Goal: Book appointment/travel/reservation

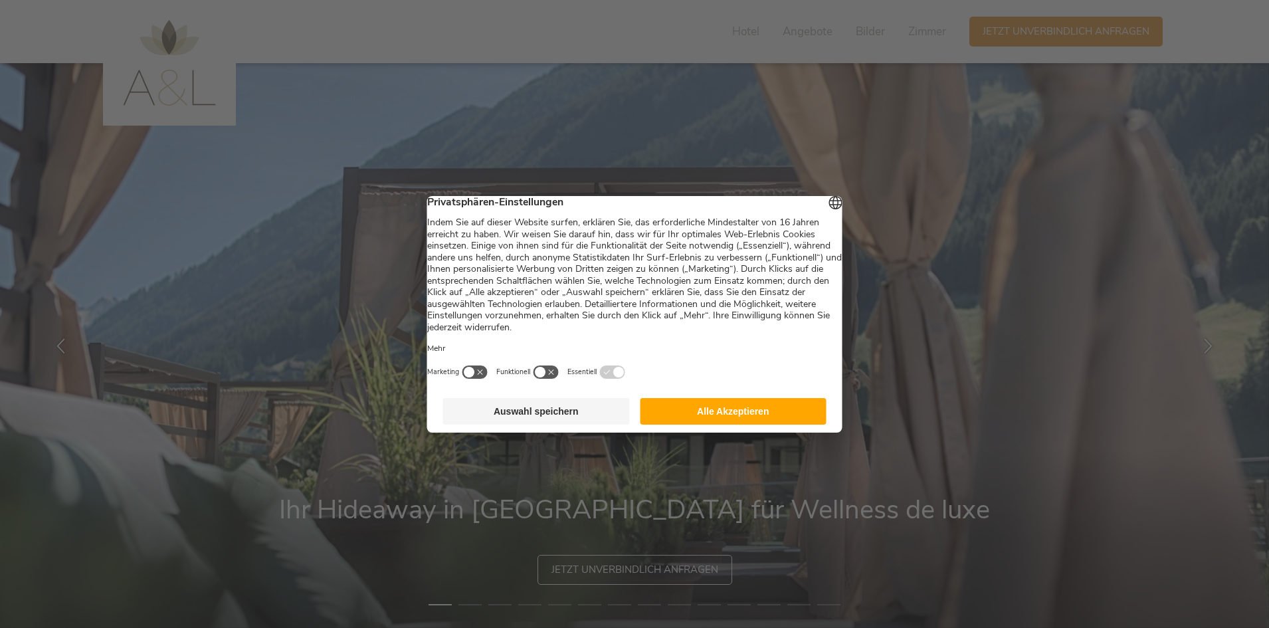
click at [729, 422] on button "Alle Akzeptieren" at bounding box center [733, 411] width 187 height 27
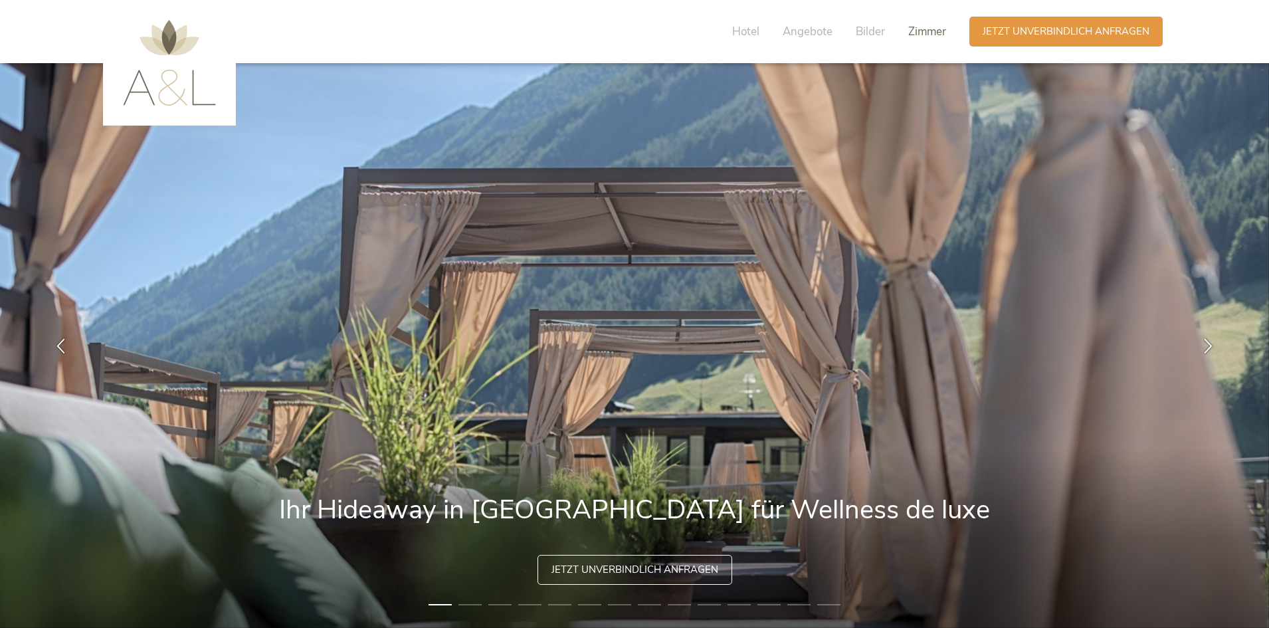
click at [941, 29] on span "Zimmer" at bounding box center [927, 31] width 38 height 15
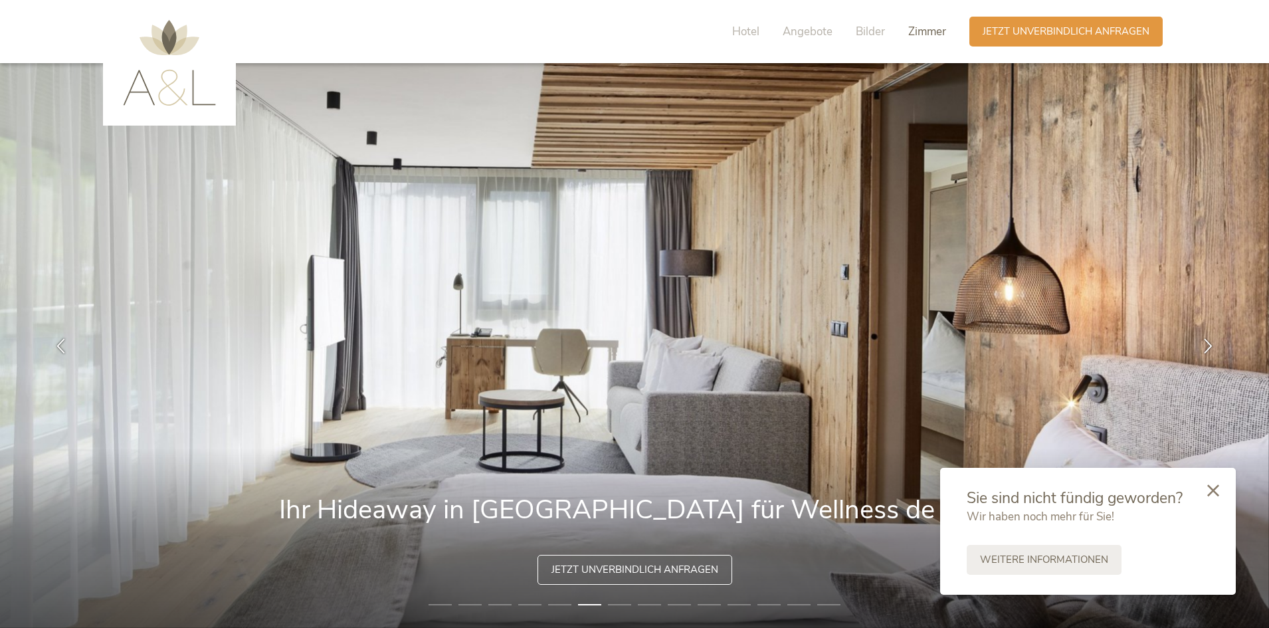
click at [935, 31] on span "Zimmer" at bounding box center [927, 31] width 38 height 15
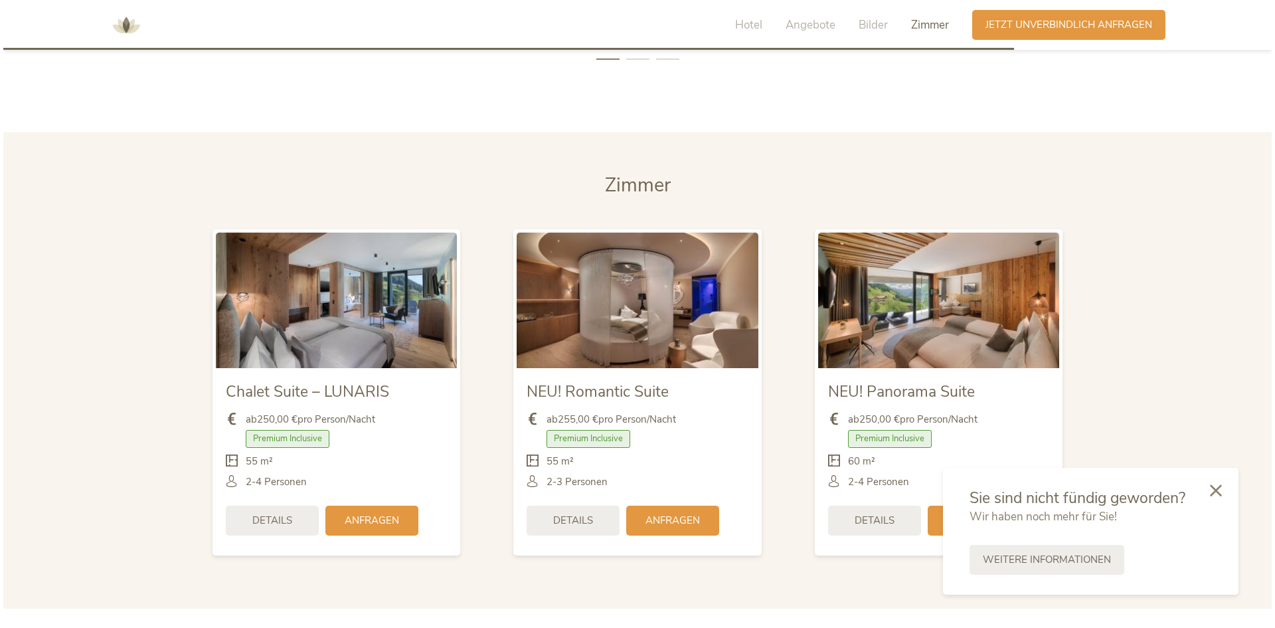
scroll to position [3253, 0]
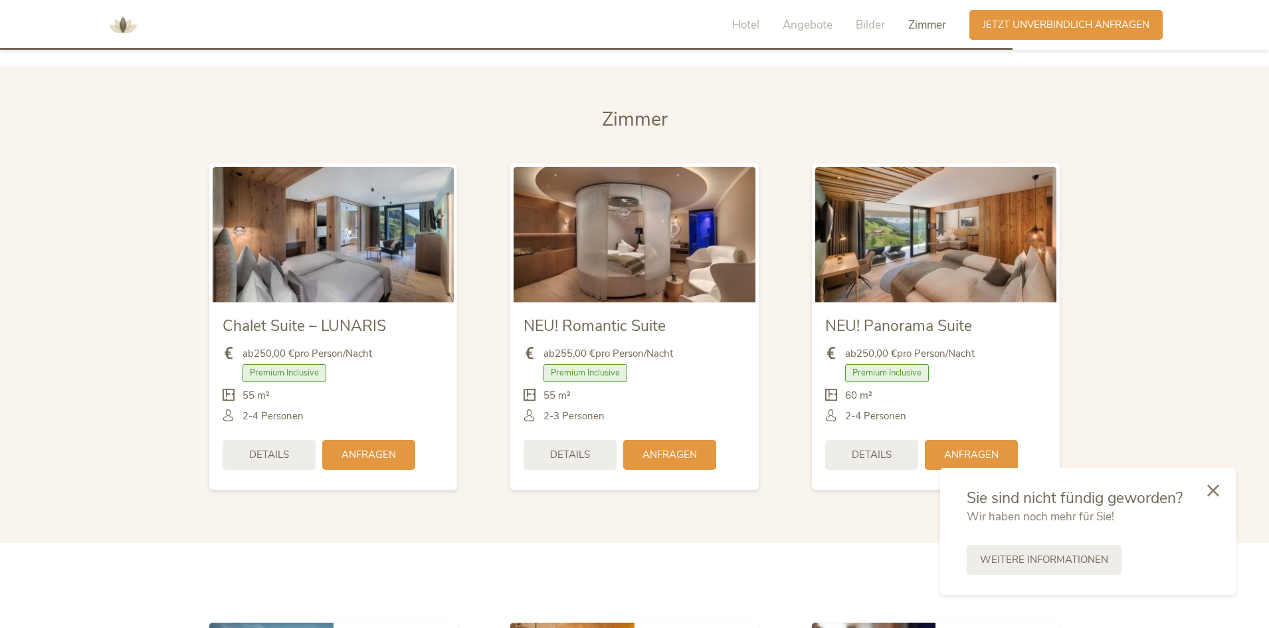
click at [372, 243] on img at bounding box center [333, 235] width 241 height 136
click at [318, 240] on img at bounding box center [333, 235] width 241 height 136
click at [261, 450] on span "Details" at bounding box center [269, 453] width 40 height 14
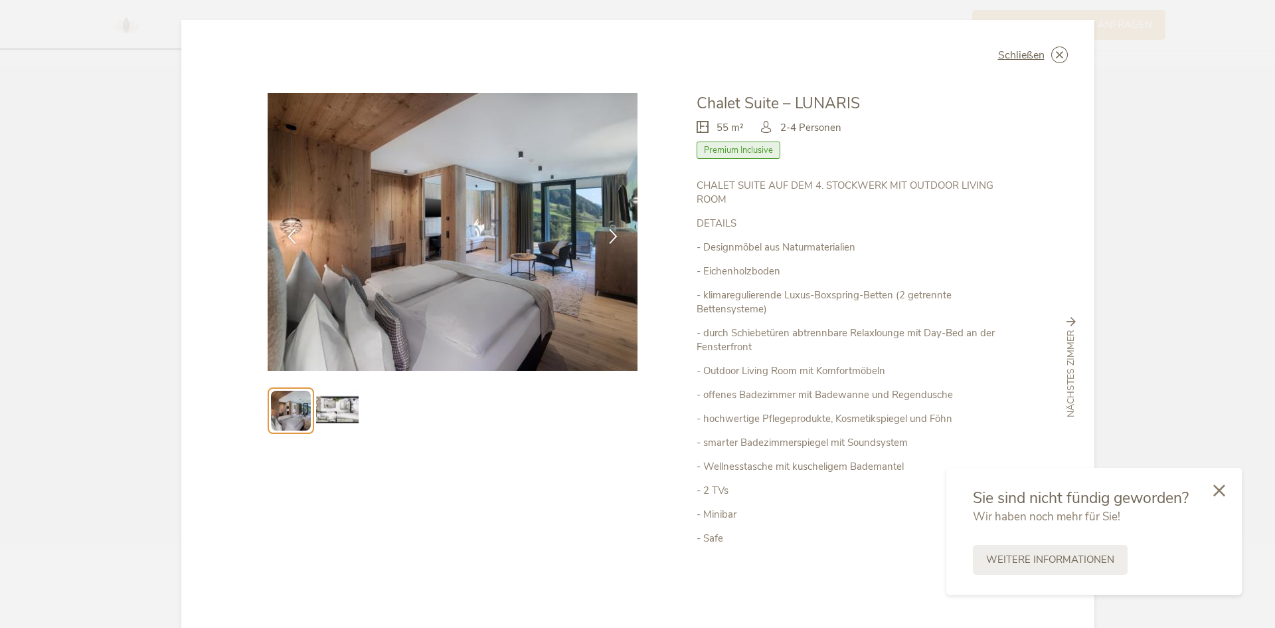
click at [329, 412] on img at bounding box center [337, 410] width 43 height 43
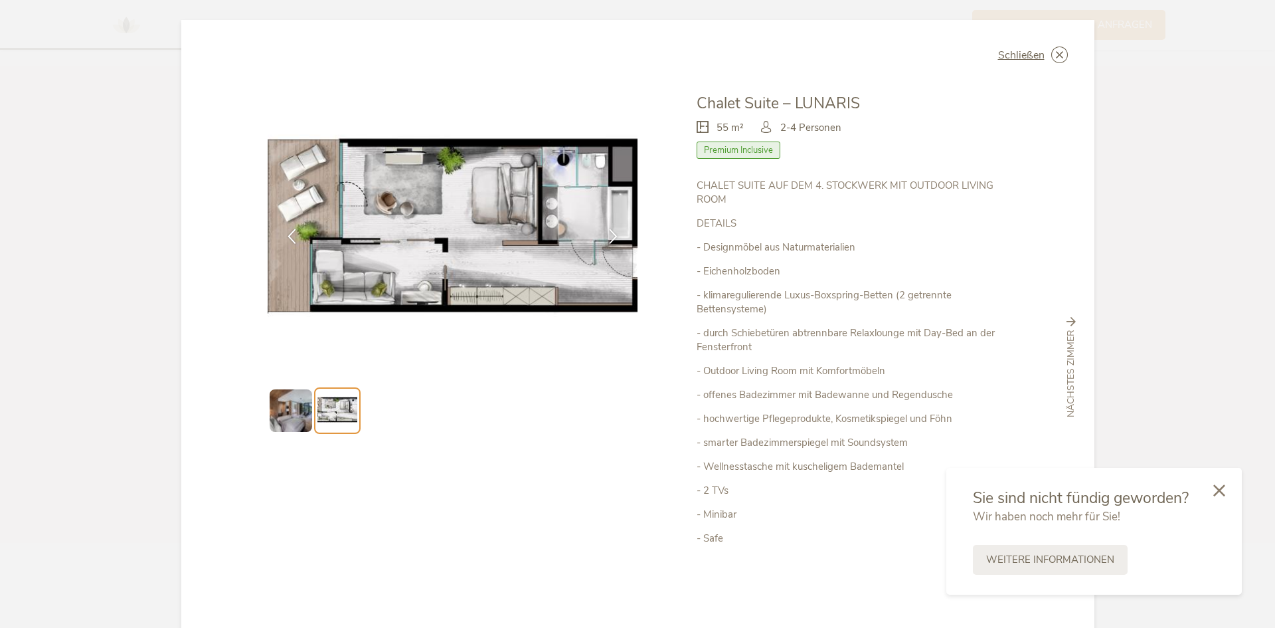
click at [296, 411] on img at bounding box center [291, 410] width 43 height 43
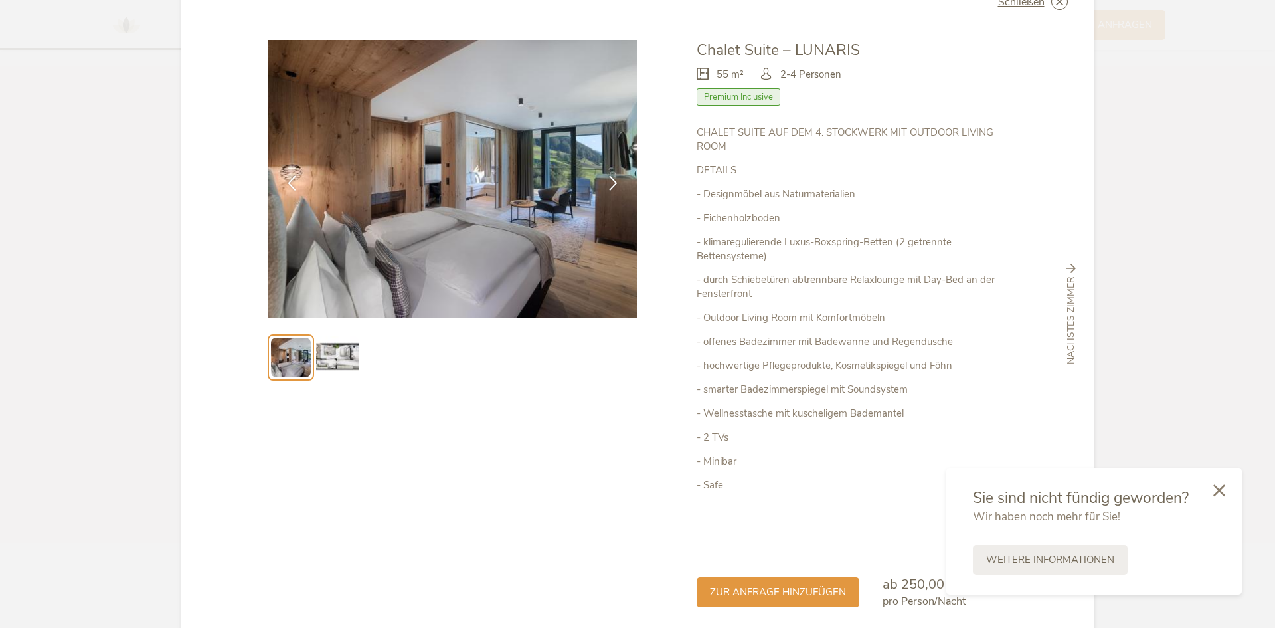
scroll to position [108, 0]
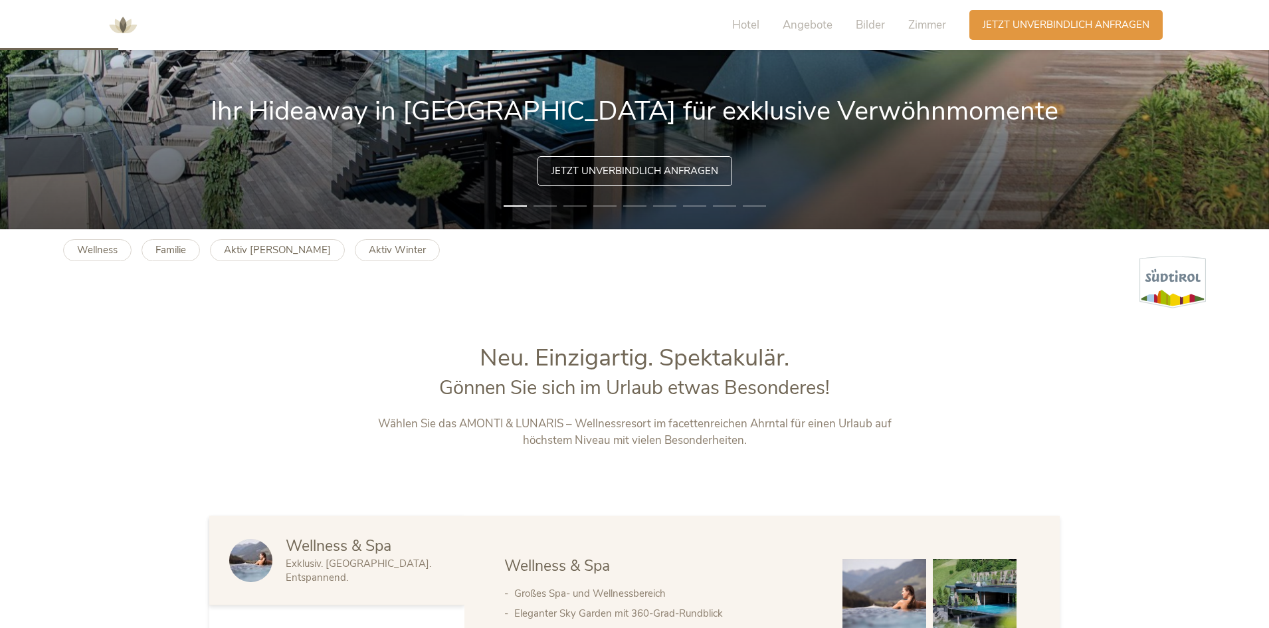
scroll to position [266, 0]
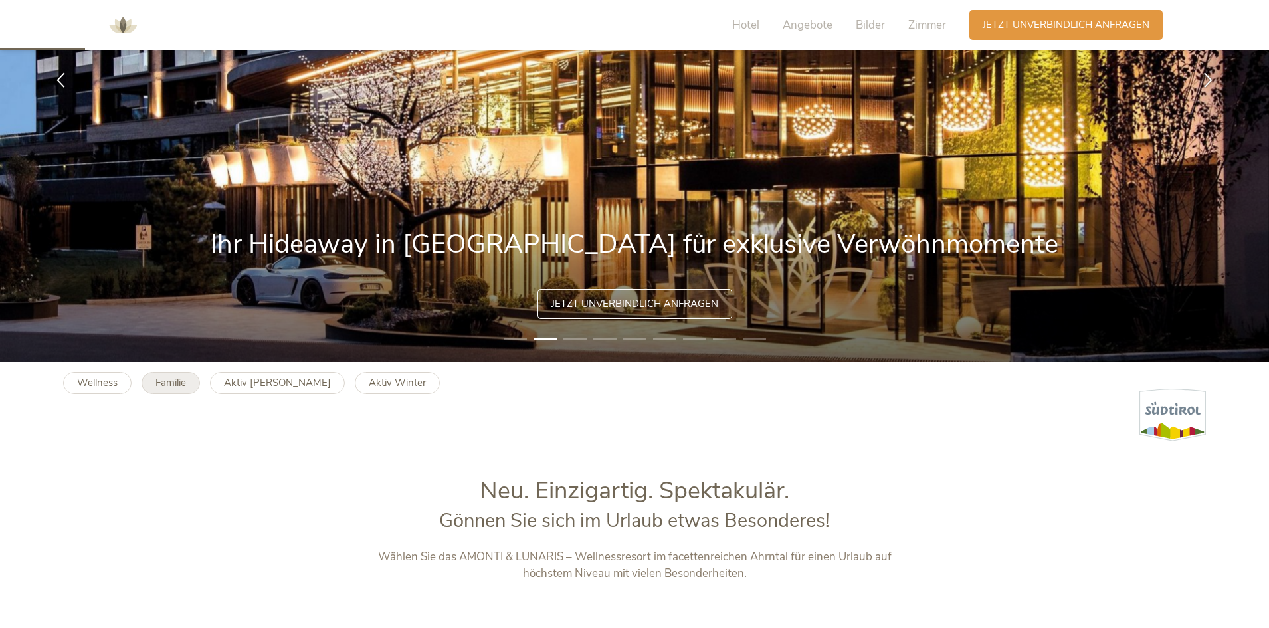
click at [173, 387] on b "Familie" at bounding box center [170, 382] width 31 height 13
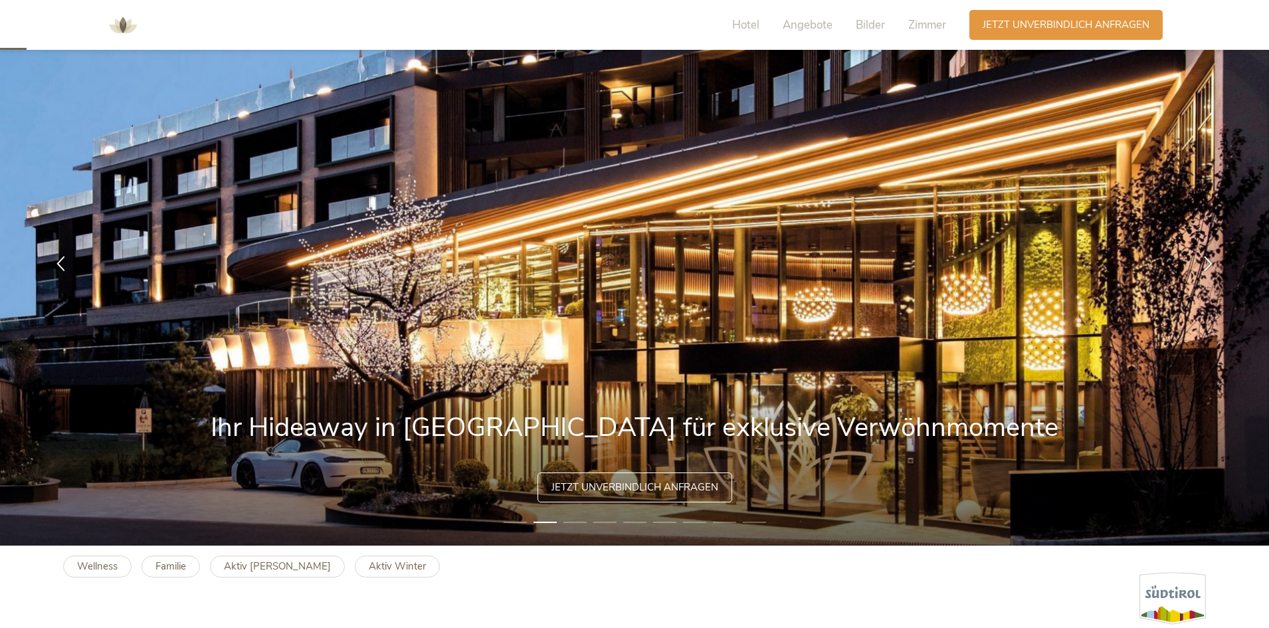
scroll to position [0, 0]
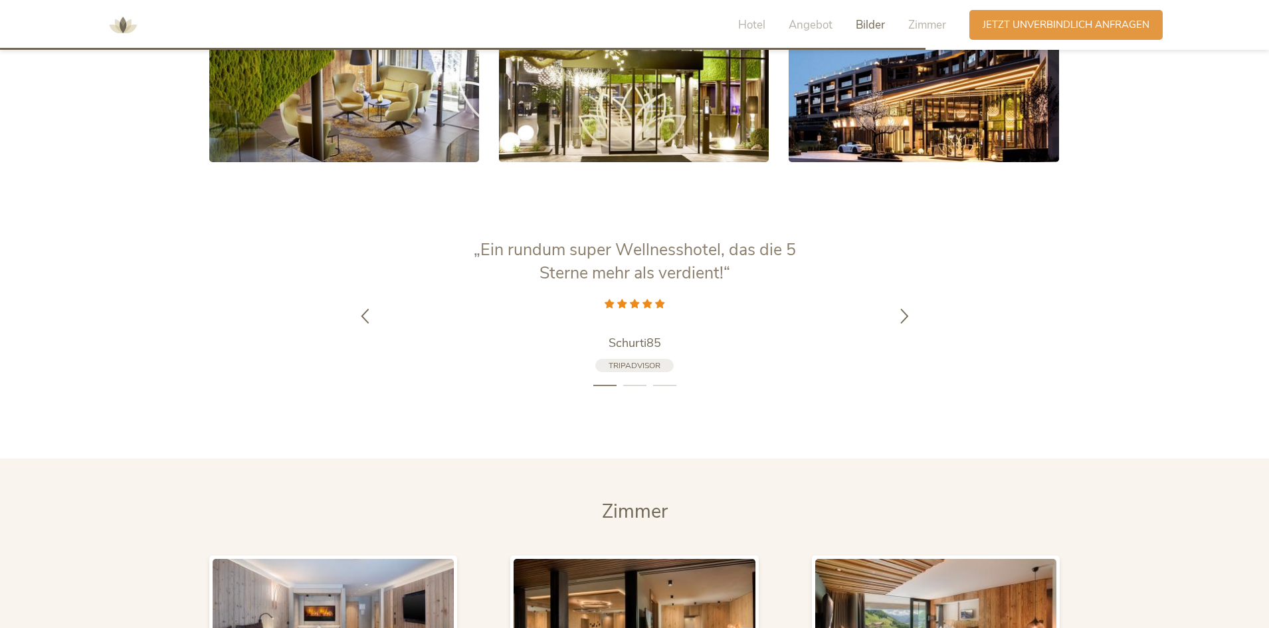
scroll to position [3255, 0]
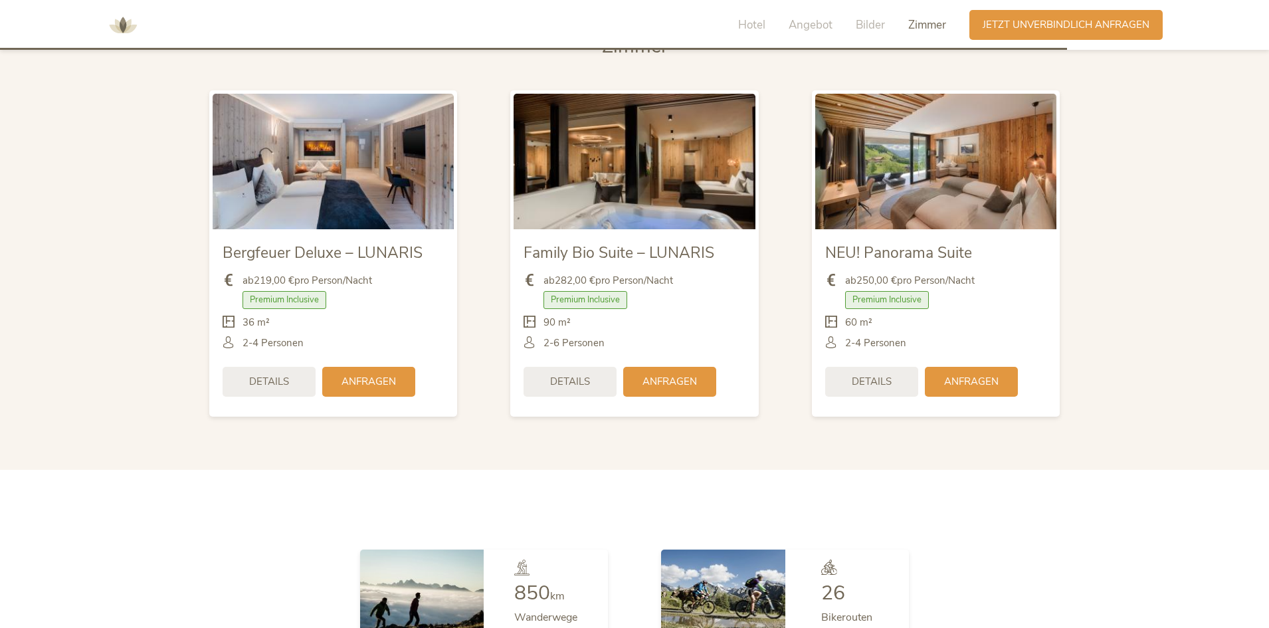
click at [618, 242] on span "Family Bio Suite – LUNARIS" at bounding box center [618, 252] width 191 height 21
click at [547, 207] on img at bounding box center [633, 162] width 241 height 136
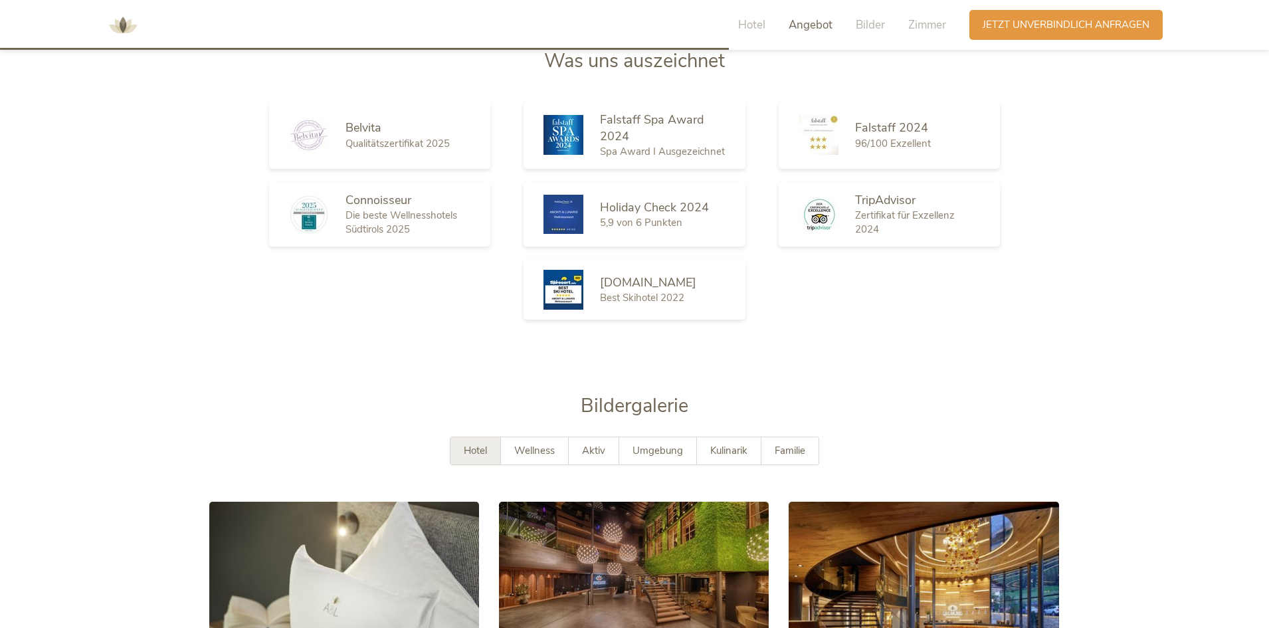
scroll to position [2126, 0]
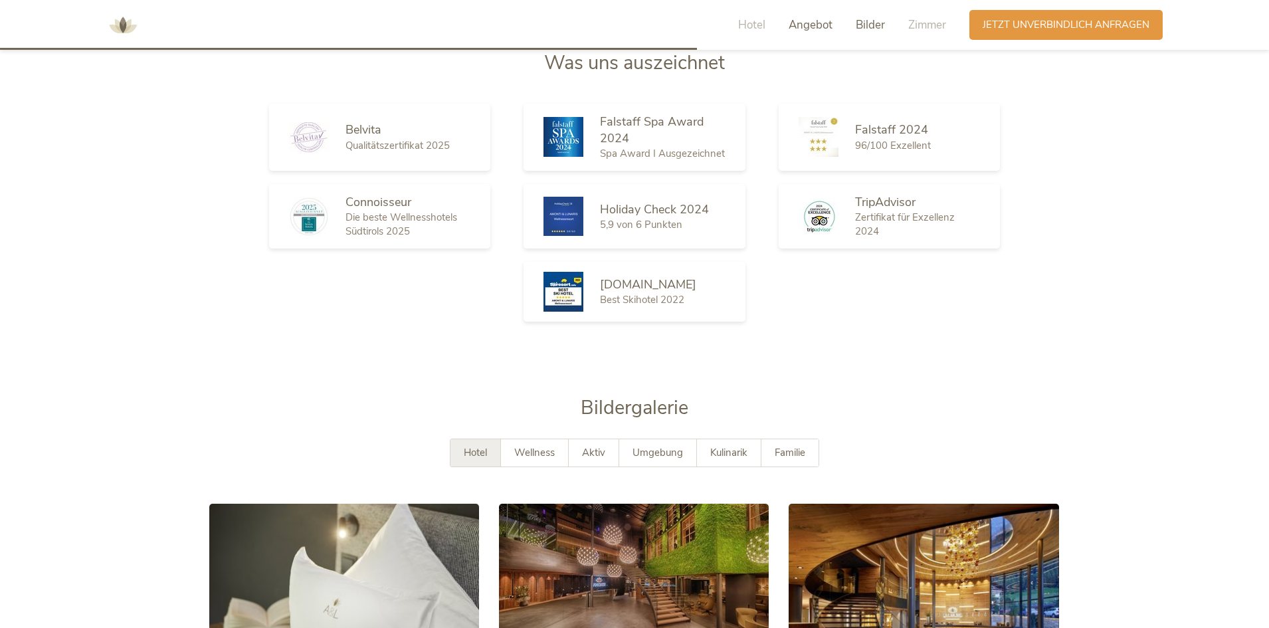
click at [862, 29] on span "Bilder" at bounding box center [870, 24] width 29 height 15
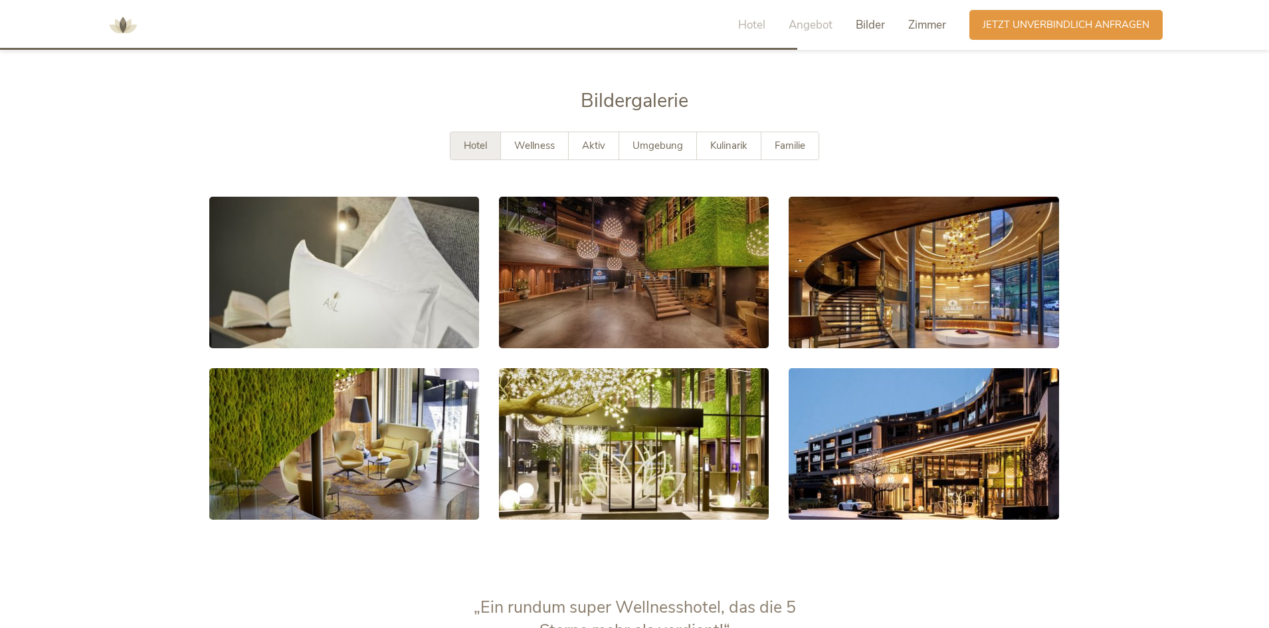
click at [930, 29] on span "Zimmer" at bounding box center [927, 24] width 38 height 15
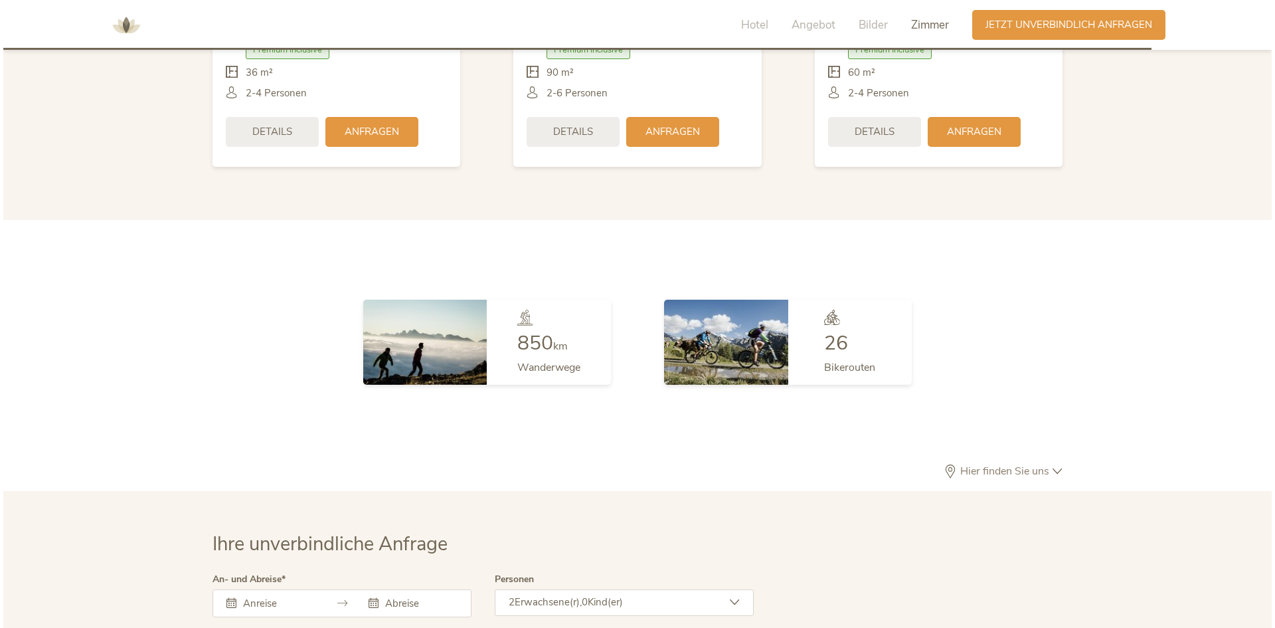
scroll to position [3141, 0]
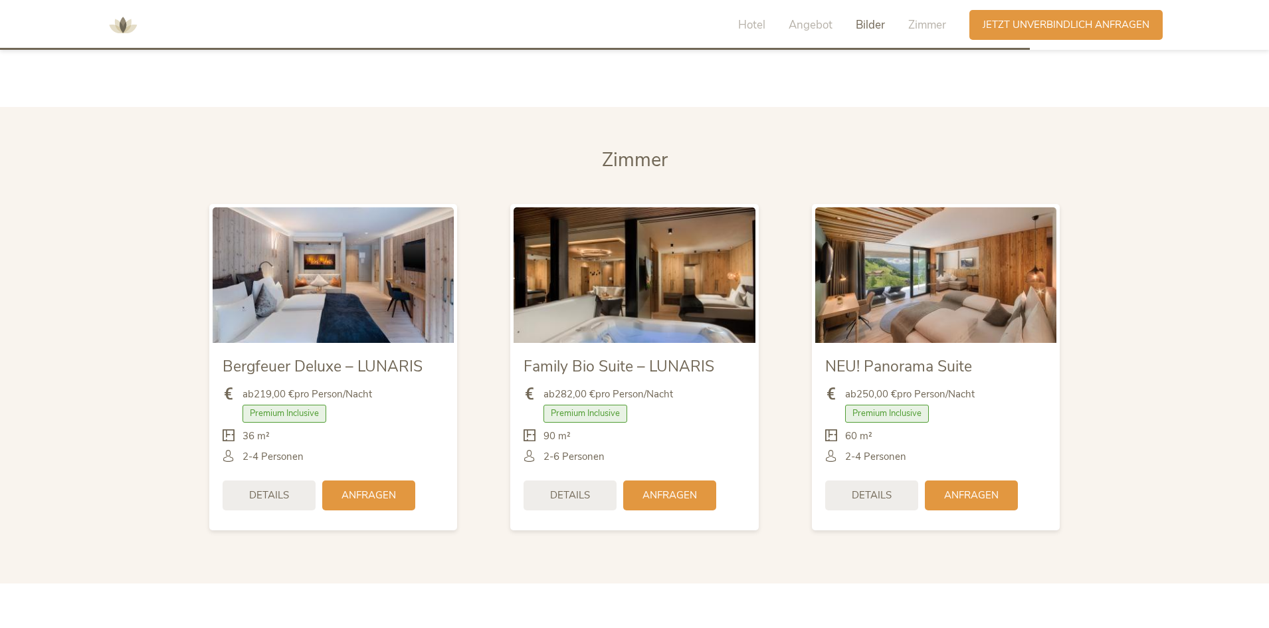
click at [901, 296] on img at bounding box center [935, 275] width 241 height 136
click at [874, 480] on div "Details" at bounding box center [871, 494] width 93 height 30
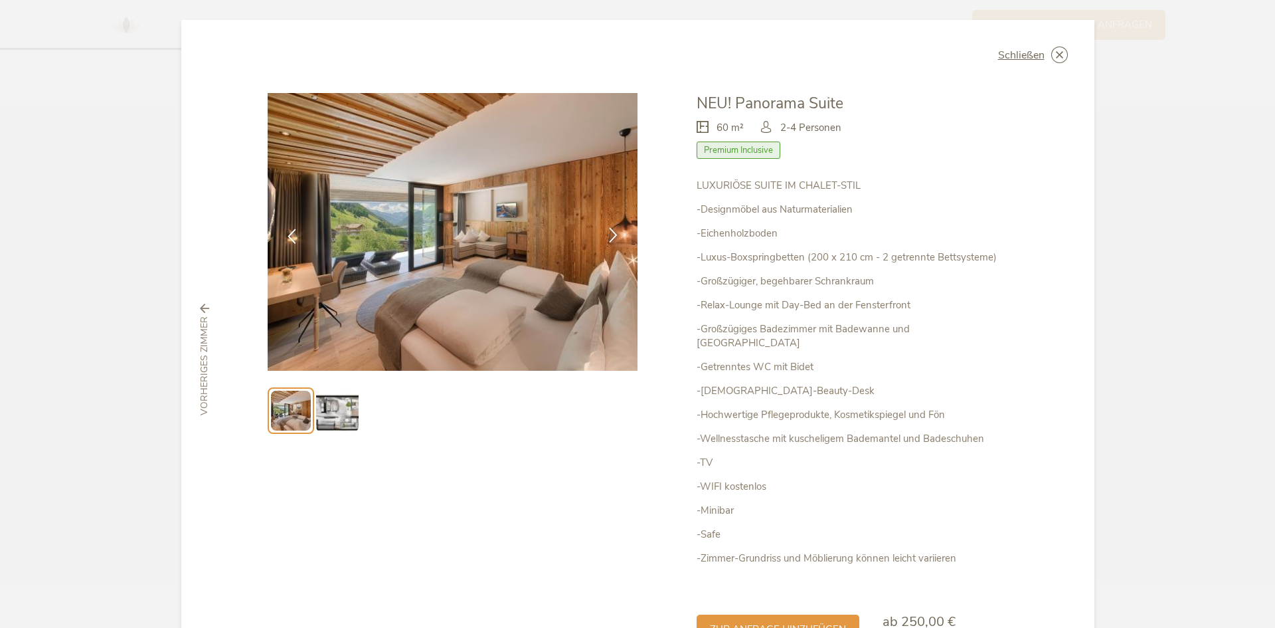
click at [606, 236] on icon at bounding box center [613, 234] width 15 height 15
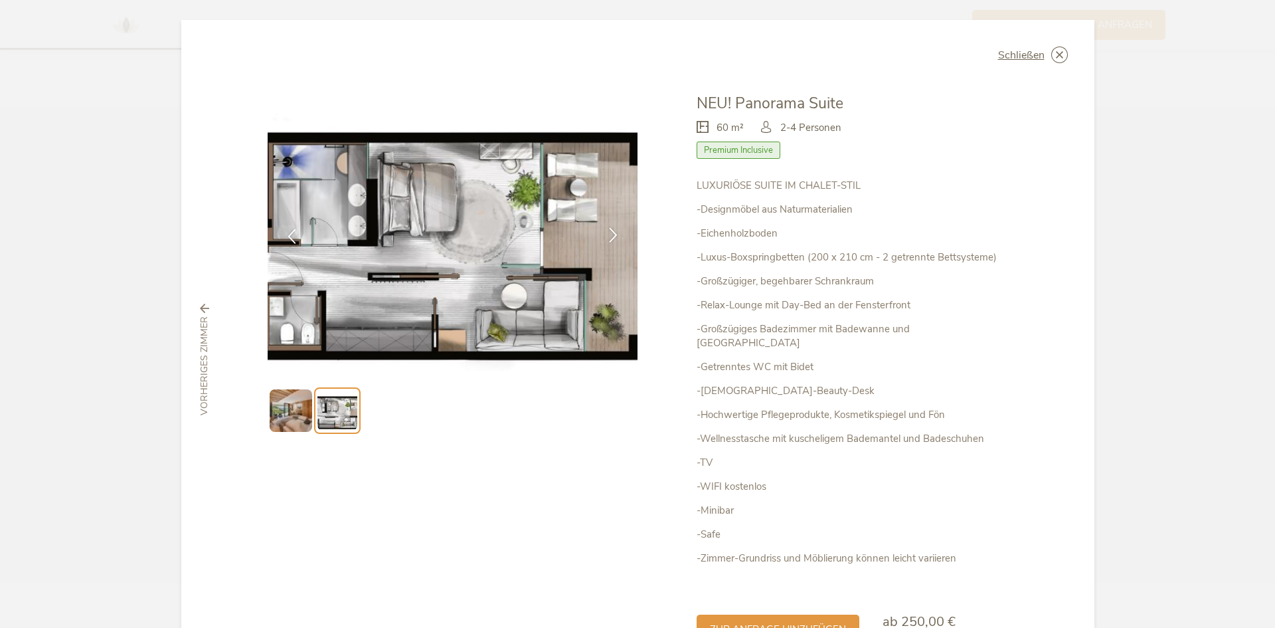
click at [606, 236] on icon at bounding box center [613, 234] width 15 height 15
click at [286, 238] on icon at bounding box center [291, 234] width 15 height 15
